Goal: Information Seeking & Learning: Learn about a topic

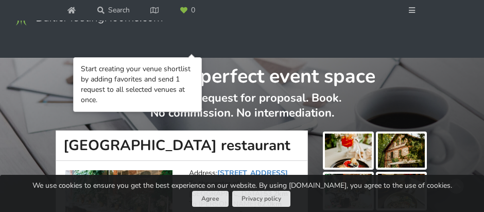
scroll to position [380, 0]
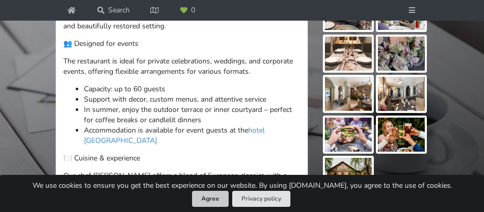
click at [215, 198] on button "Agree" at bounding box center [210, 198] width 37 height 16
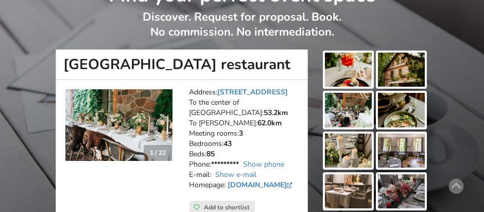
scroll to position [87, 0]
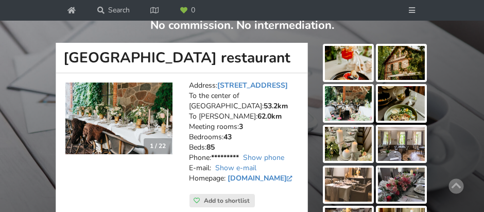
click at [136, 117] on img at bounding box center [118, 118] width 107 height 72
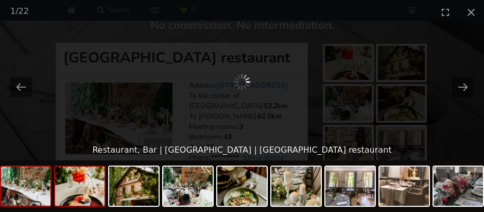
click at [80, 184] on img at bounding box center [79, 185] width 49 height 39
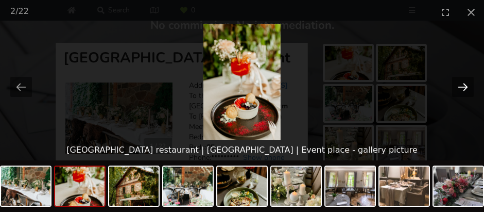
click at [466, 90] on button "Next slide" at bounding box center [463, 87] width 22 height 20
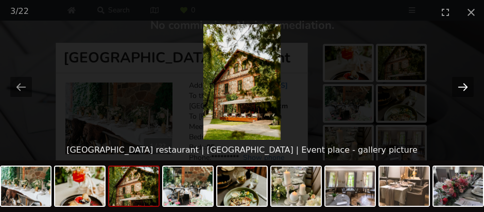
click at [466, 90] on button "Next slide" at bounding box center [463, 87] width 22 height 20
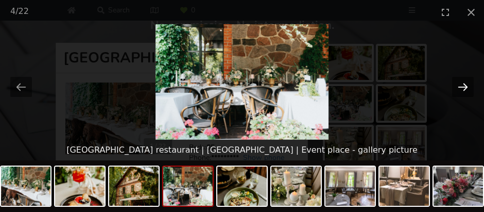
click at [466, 90] on button "Next slide" at bounding box center [463, 87] width 22 height 20
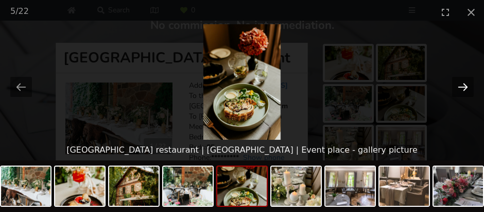
click at [466, 90] on button "Next slide" at bounding box center [463, 87] width 22 height 20
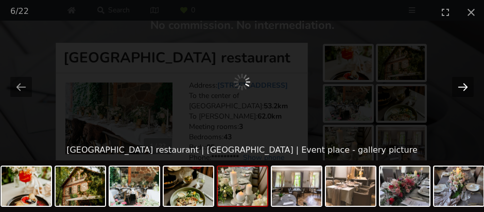
click at [467, 82] on button "Next slide" at bounding box center [463, 87] width 22 height 20
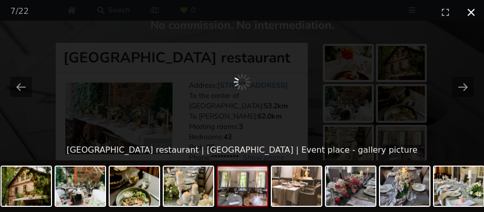
click at [468, 12] on button "Close gallery" at bounding box center [471, 12] width 26 height 24
